Goal: Find specific page/section: Find specific page/section

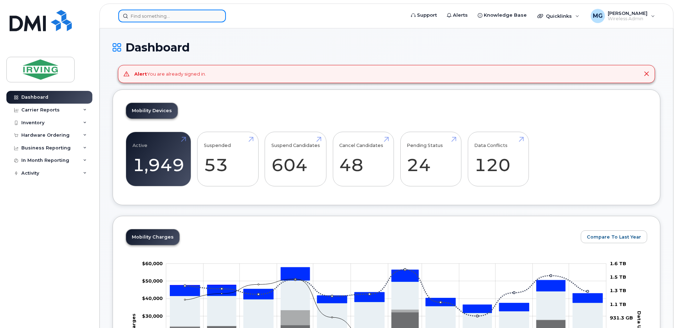
click at [136, 17] on input at bounding box center [172, 16] width 108 height 13
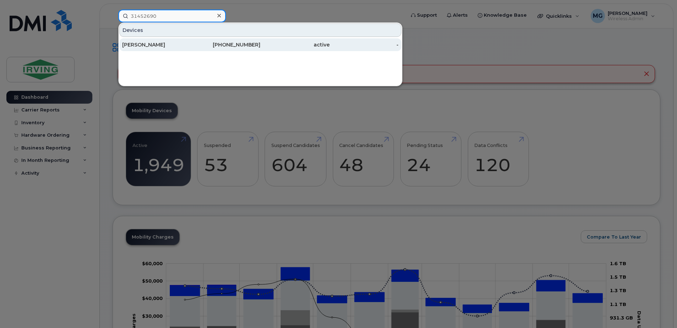
type input "31452690"
click at [144, 46] on div "[PERSON_NAME]" at bounding box center [156, 44] width 69 height 7
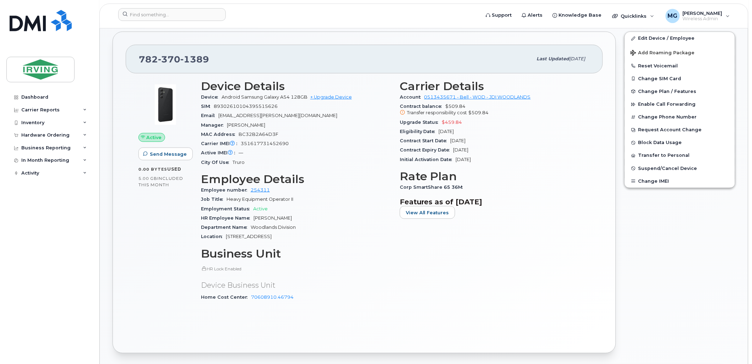
scroll to position [158, 0]
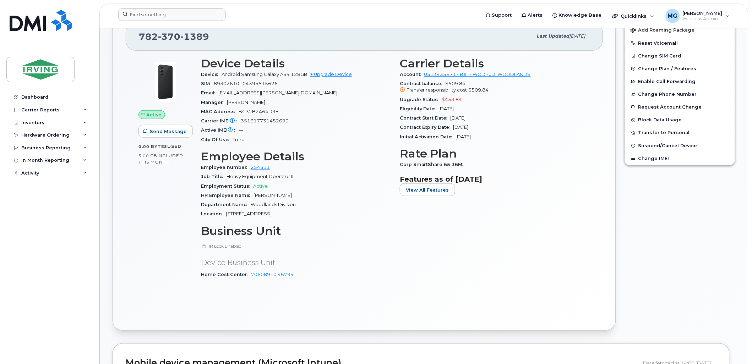
click at [272, 18] on form at bounding box center [296, 14] width 357 height 13
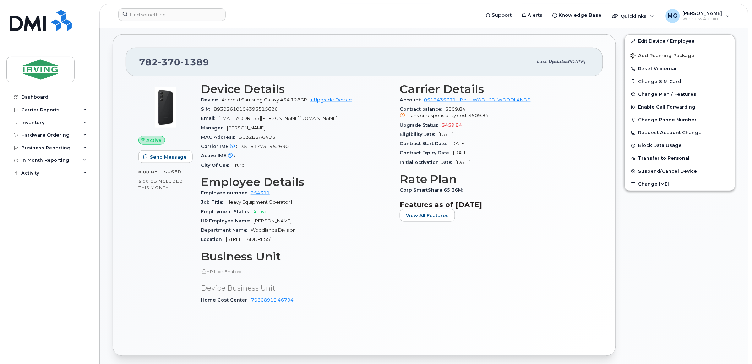
scroll to position [118, 0]
